Goal: Check status

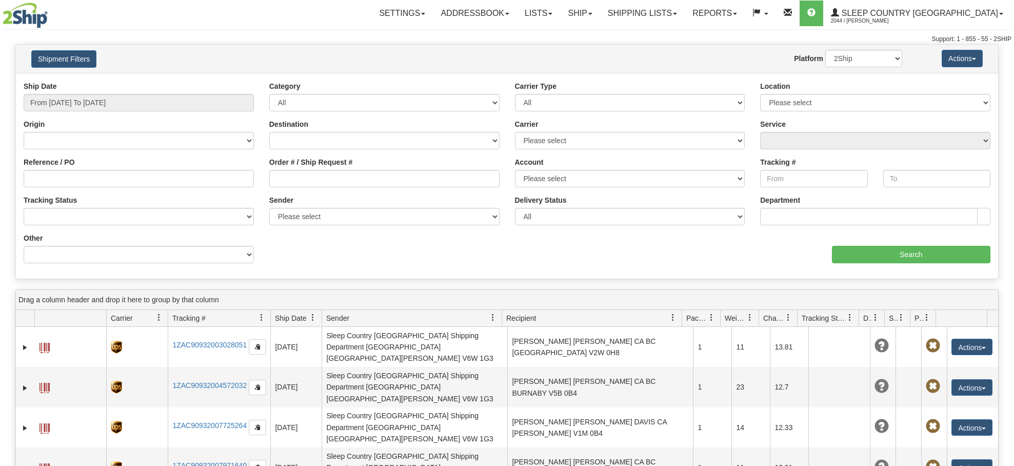
click at [302, 187] on input "Order # / Ship Request #" at bounding box center [384, 178] width 230 height 17
type input "9000I167396"
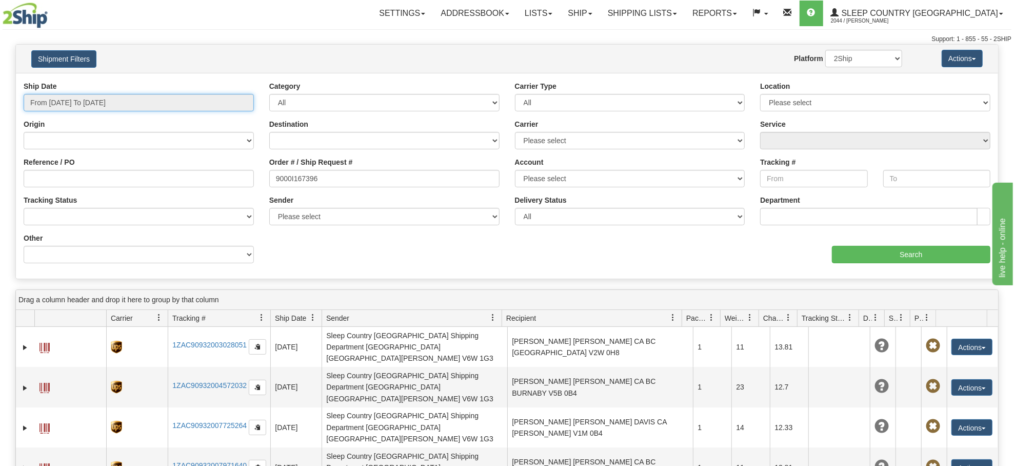
click at [76, 101] on input "From [DATE] To [DATE]" at bounding box center [139, 102] width 230 height 17
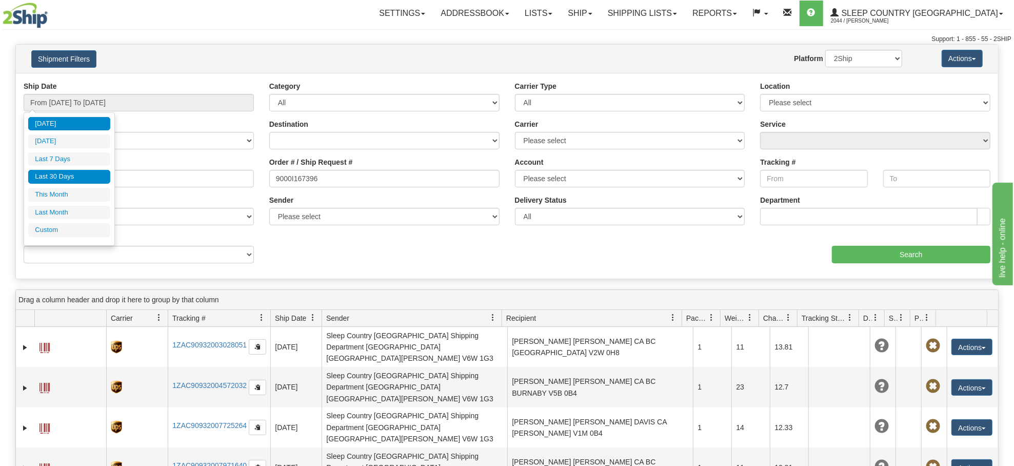
click at [68, 173] on li "Last 30 Days" at bounding box center [69, 177] width 82 height 14
type input "From [DATE] To [DATE]"
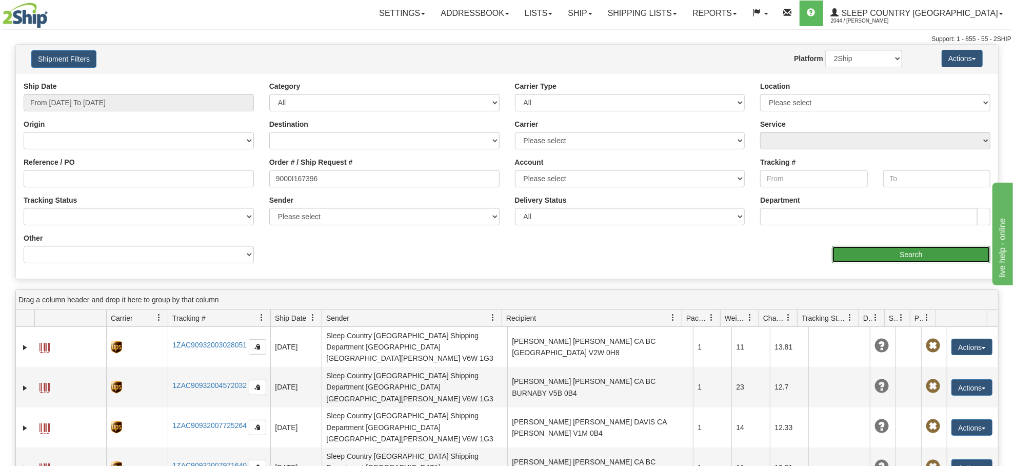
click at [874, 254] on input "Search" at bounding box center [911, 254] width 158 height 17
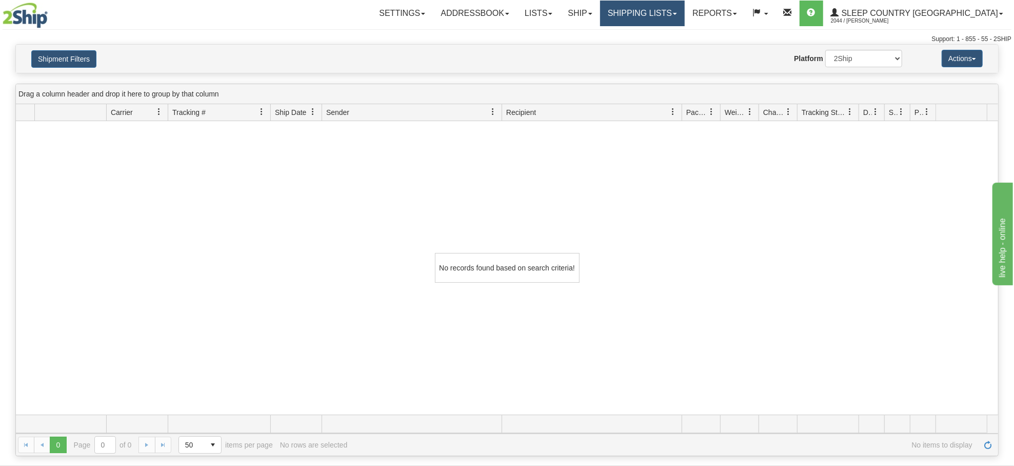
click at [679, 12] on link "Shipping lists" at bounding box center [642, 14] width 85 height 26
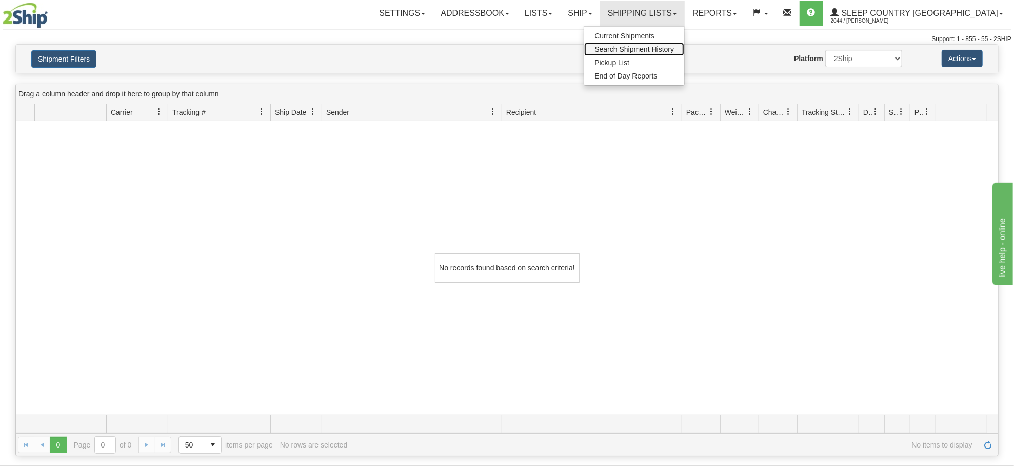
click at [674, 48] on span "Search Shipment History" at bounding box center [633, 49] width 79 height 8
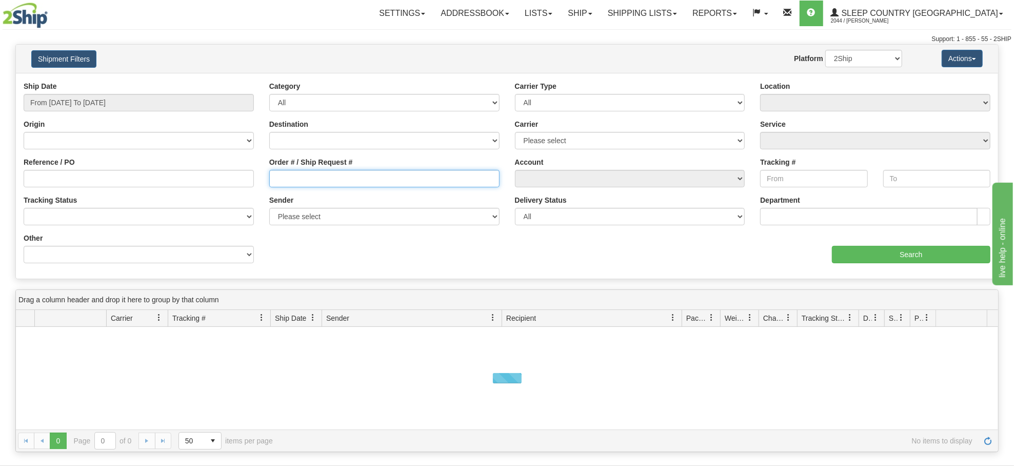
click at [318, 178] on input "Order # / Ship Request #" at bounding box center [384, 178] width 230 height 17
paste input "9000I167396"
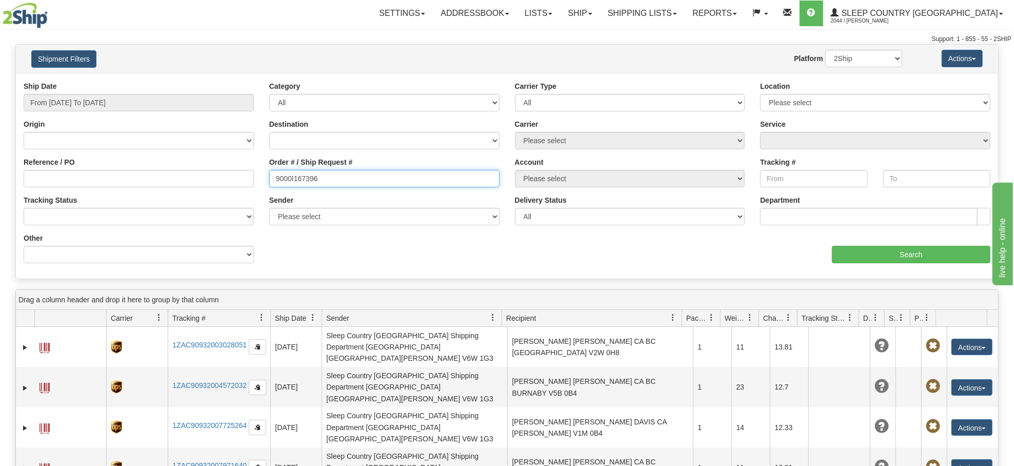
type input "9000I167396"
click at [97, 105] on input "From [DATE] To [DATE]" at bounding box center [139, 102] width 230 height 17
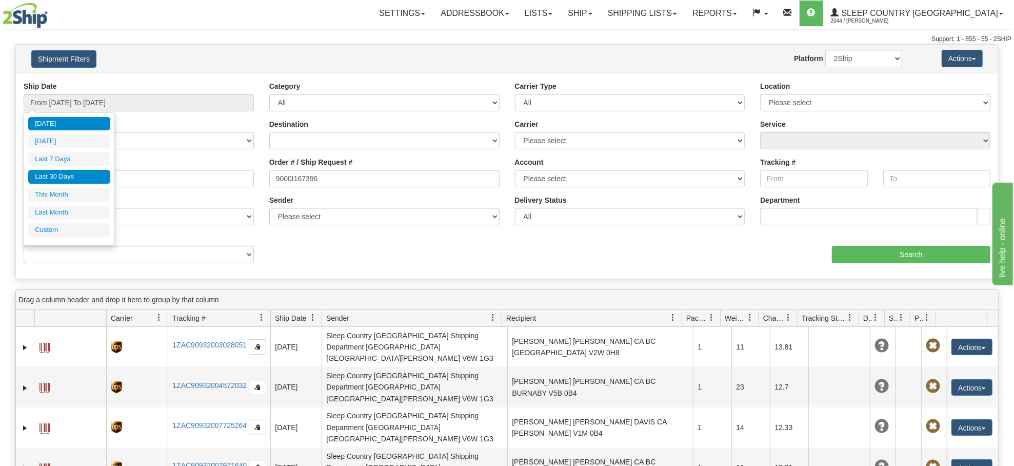
click at [81, 177] on li "Last 30 Days" at bounding box center [69, 177] width 82 height 14
type input "From [DATE] To [DATE]"
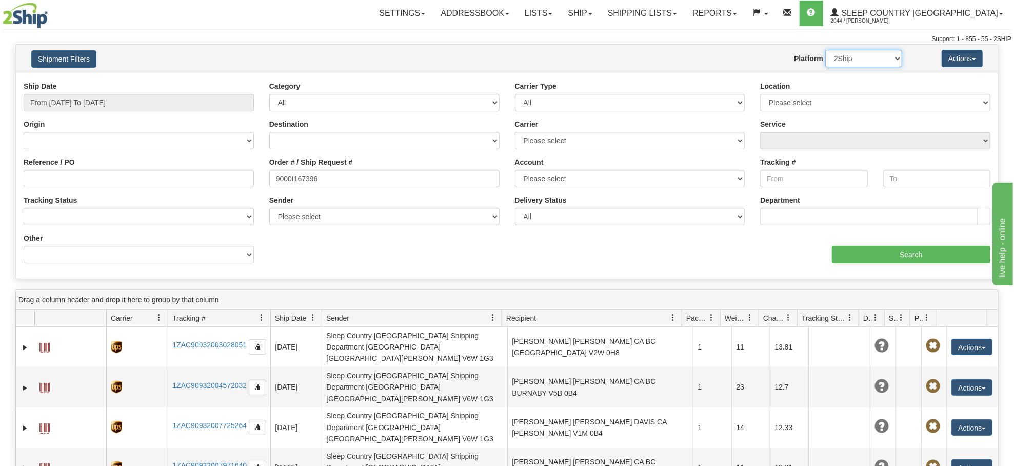
click at [837, 62] on select "2Ship Imported" at bounding box center [863, 58] width 77 height 17
select select "1"
click at [825, 50] on select "2Ship Imported" at bounding box center [863, 58] width 77 height 17
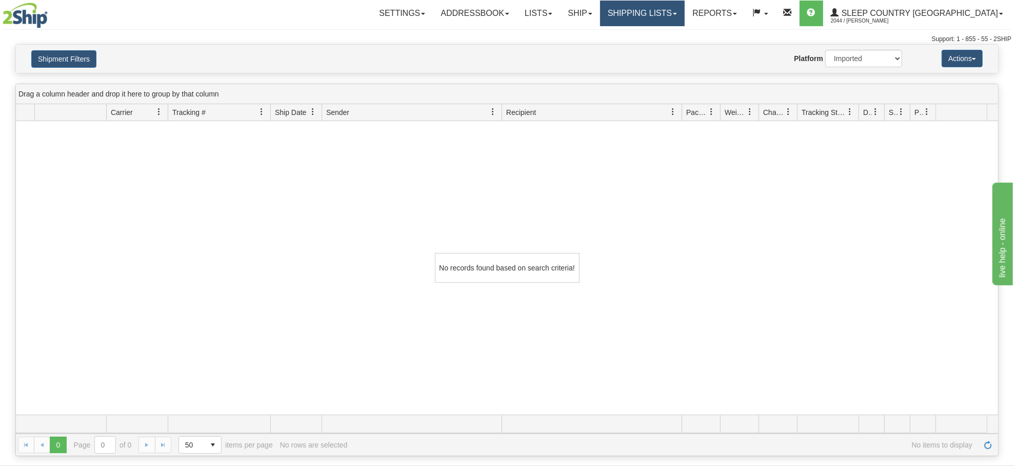
click at [685, 9] on link "Shipping lists" at bounding box center [642, 14] width 85 height 26
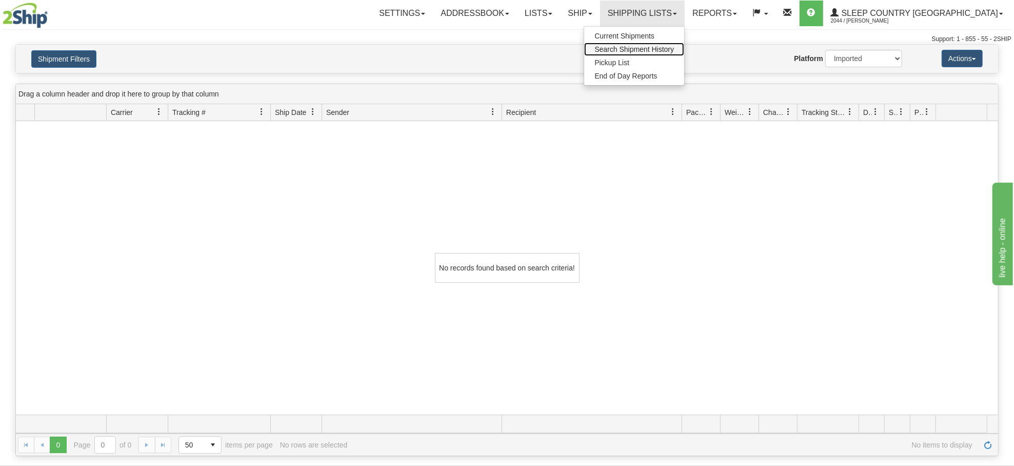
click at [674, 49] on span "Search Shipment History" at bounding box center [633, 49] width 79 height 8
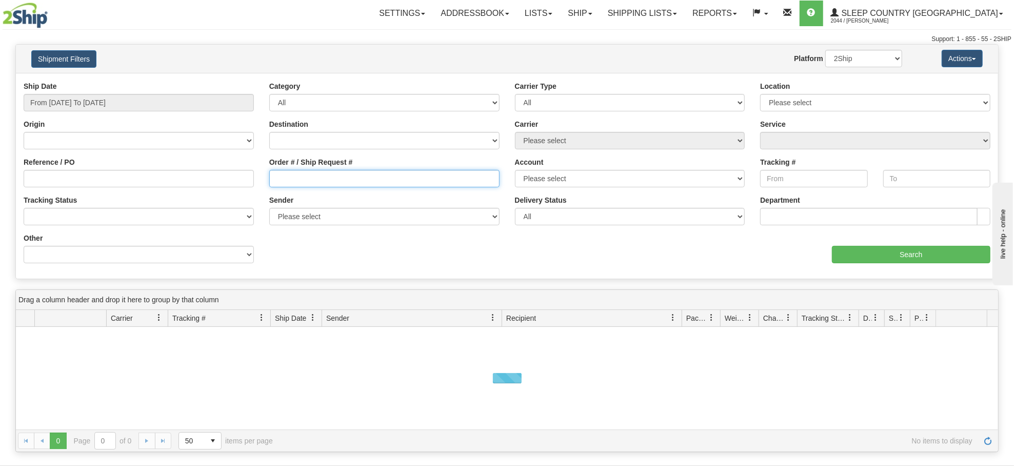
click at [298, 180] on input "Order # / Ship Request #" at bounding box center [384, 178] width 230 height 17
paste input "9000I167396"
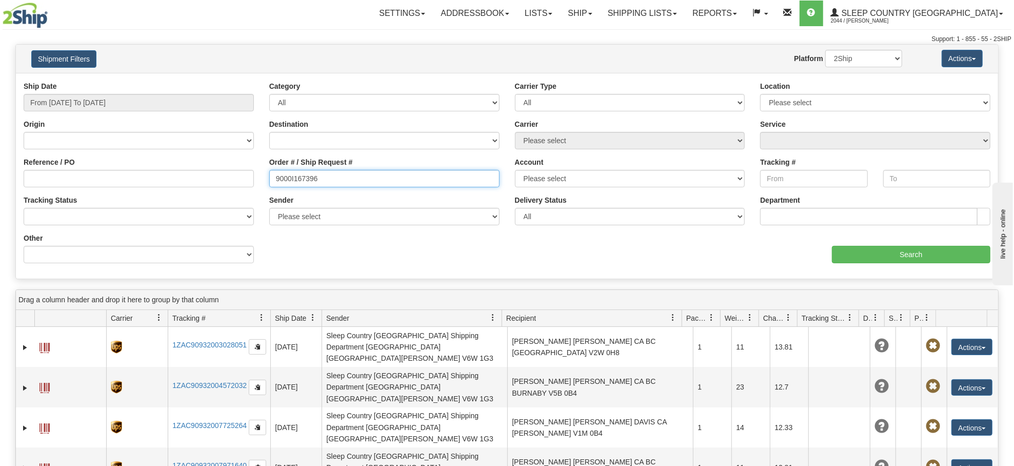
type input "9000I167396"
click at [100, 107] on input "From [DATE] To [DATE]" at bounding box center [139, 102] width 230 height 17
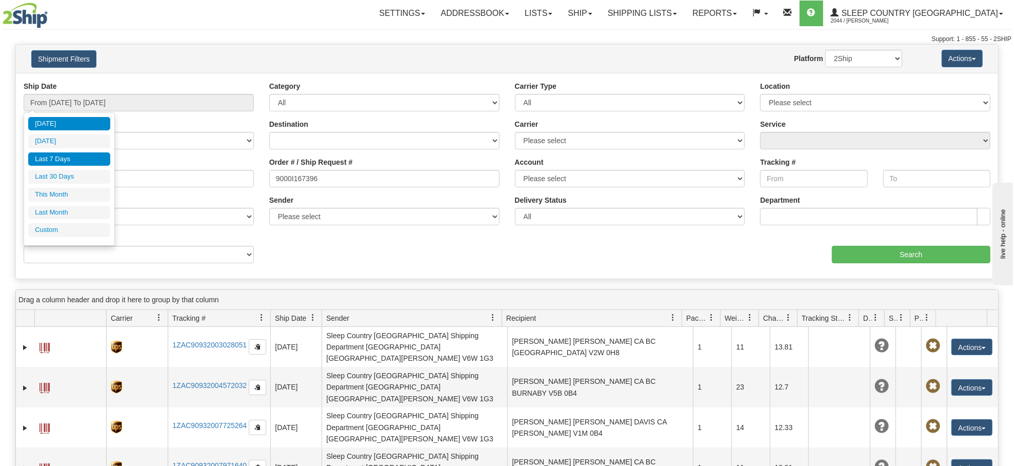
click at [80, 161] on li "Last 7 Days" at bounding box center [69, 159] width 82 height 14
type input "From 10/09/2025 To 10/15/2025"
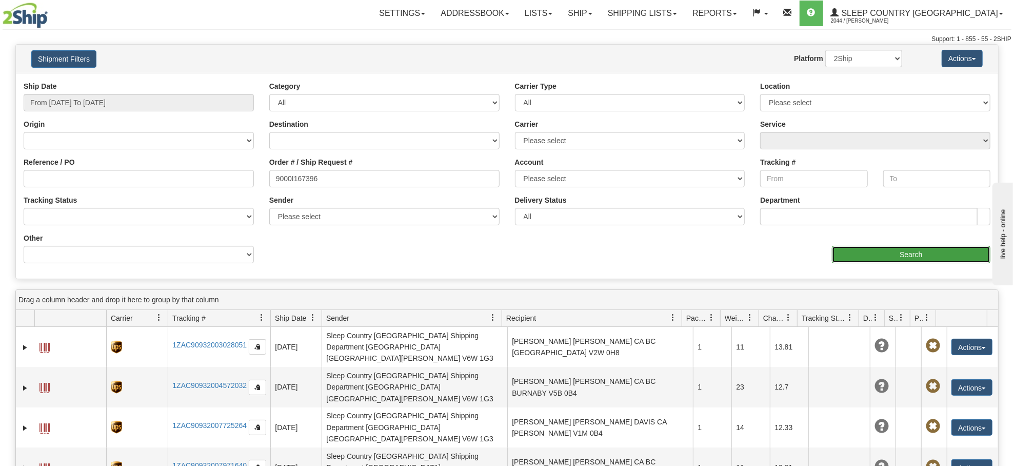
click at [906, 250] on input "Search" at bounding box center [911, 254] width 158 height 17
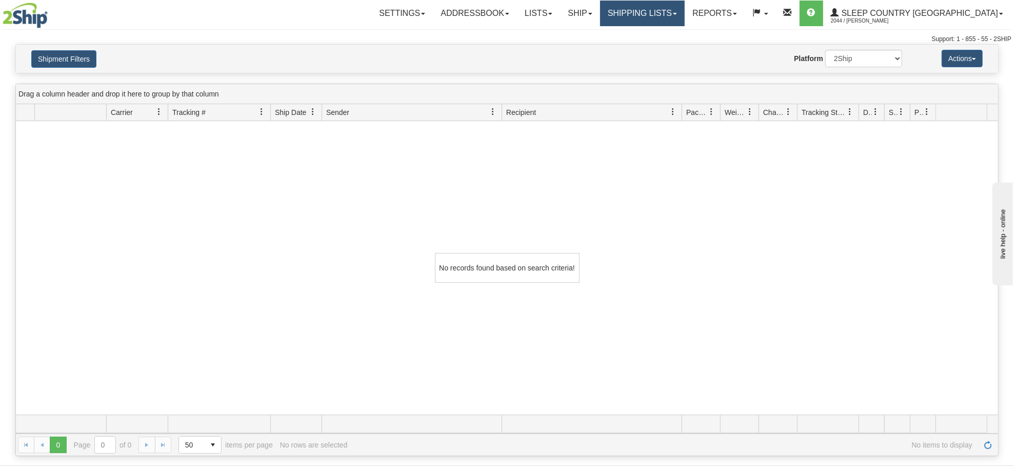
click at [685, 16] on link "Shipping lists" at bounding box center [642, 14] width 85 height 26
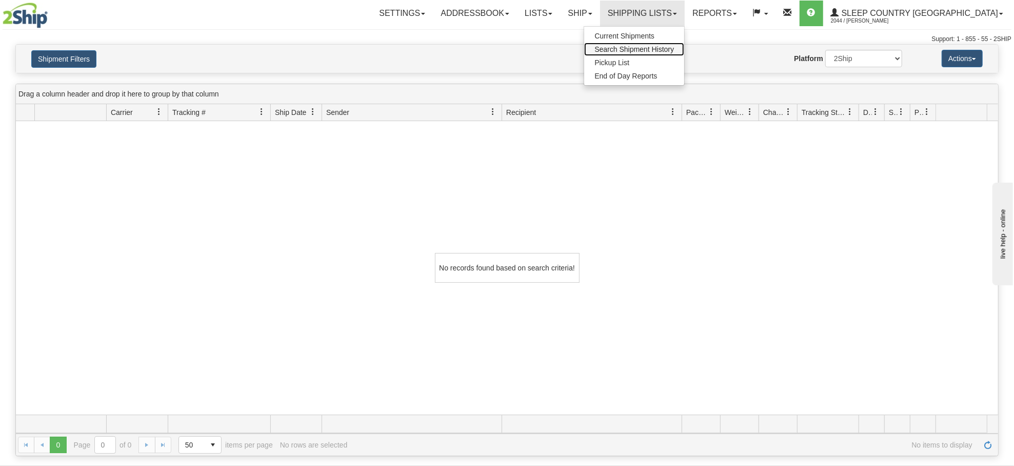
click at [674, 52] on span "Search Shipment History" at bounding box center [633, 49] width 79 height 8
